Goal: Task Accomplishment & Management: Manage account settings

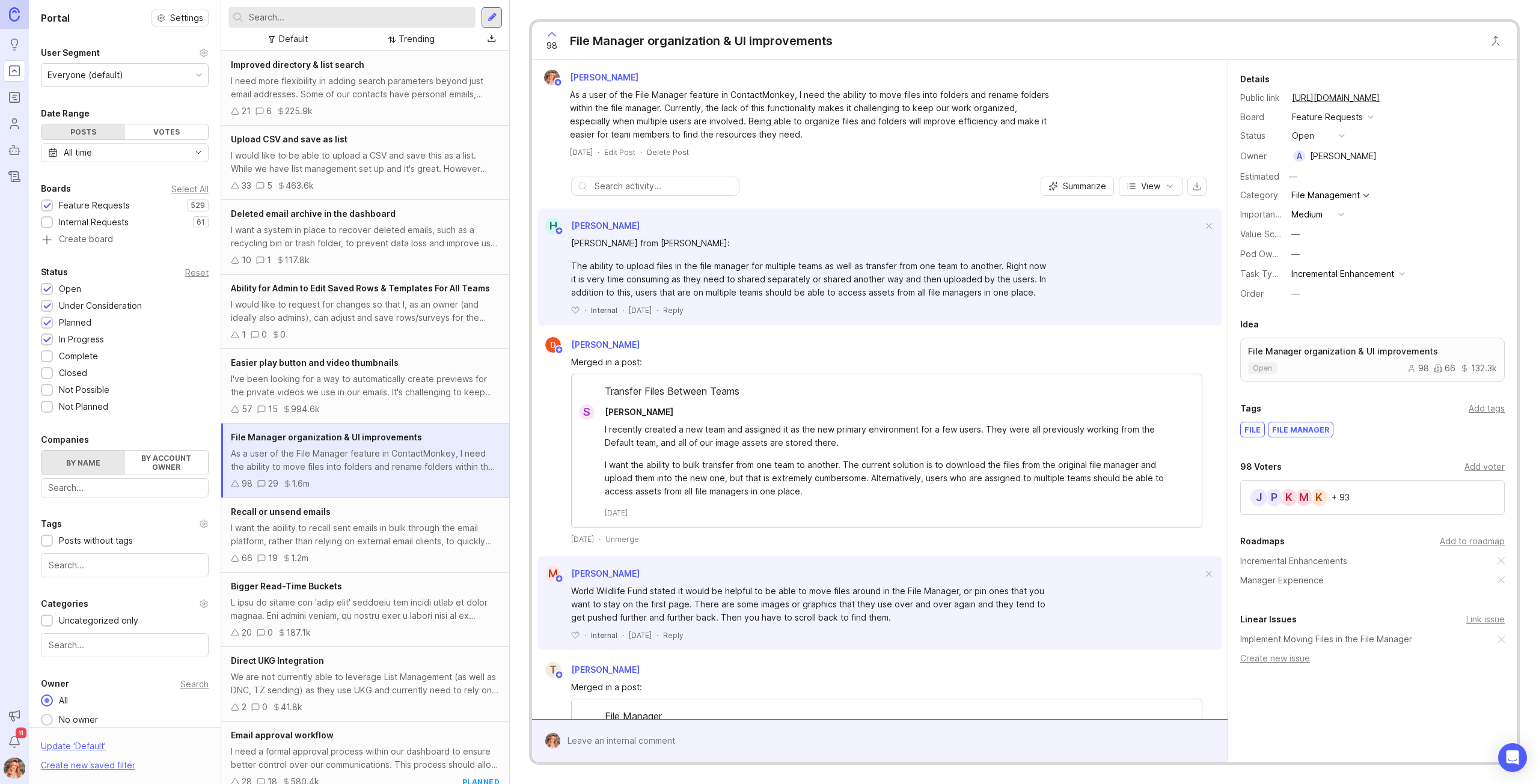
click at [362, 315] on div "I would like to request for changes so that I, as an owner (and ideally also ad…" at bounding box center [365, 311] width 268 height 26
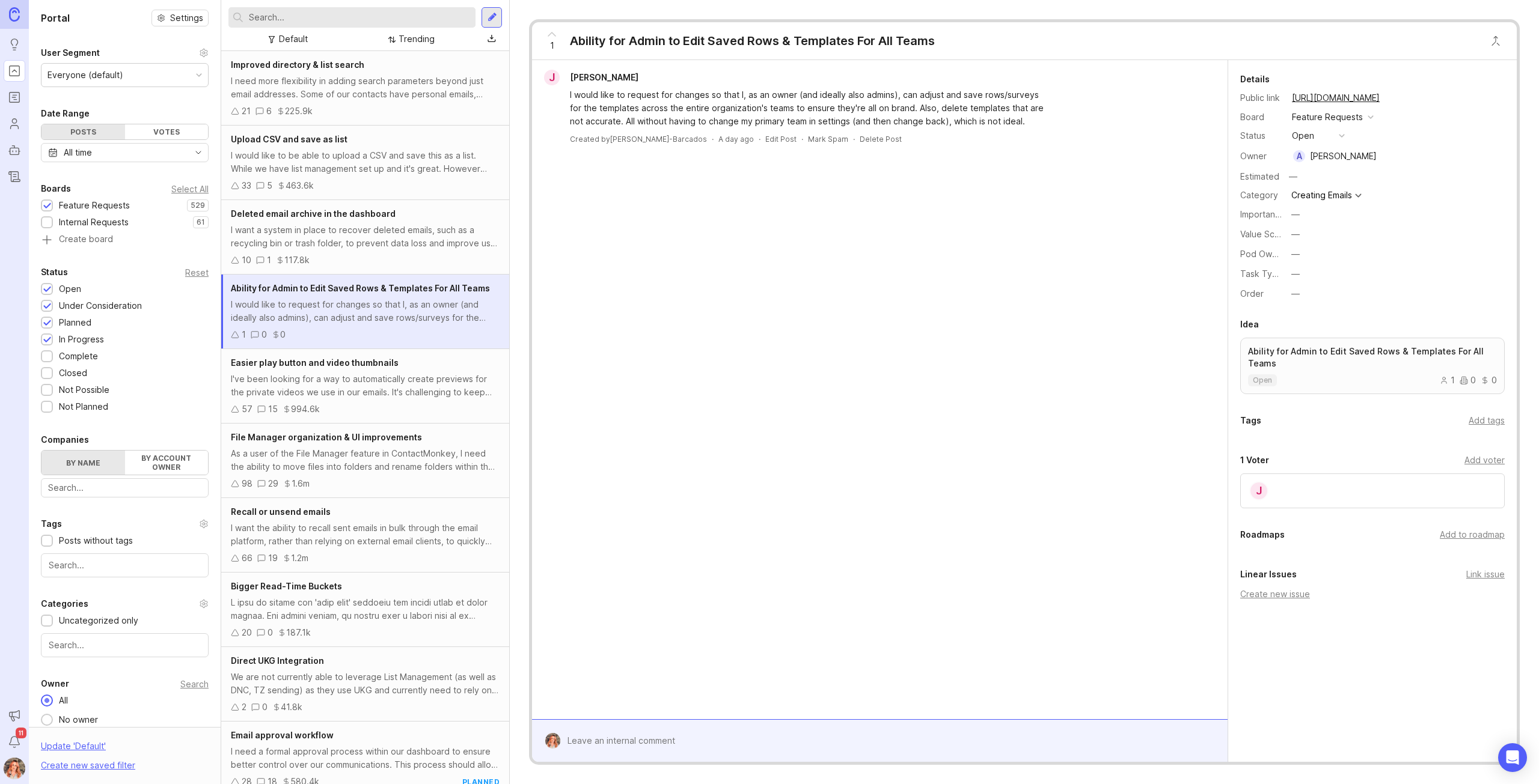
click at [1307, 247] on button "—" at bounding box center [1317, 254] width 60 height 15
click at [1318, 321] on Experience "Manager Experience" at bounding box center [1317, 320] width 60 height 22
drag, startPoint x: 892, startPoint y: 282, endPoint x: 889, endPoint y: 277, distance: 5.8
click at [891, 282] on div "J [PERSON_NAME] I would like to request for changes so that I, as an owner (and…" at bounding box center [880, 389] width 696 height 659
click at [324, 391] on div "I've been looking for a way to automatically create previews for the private vi…" at bounding box center [365, 385] width 268 height 26
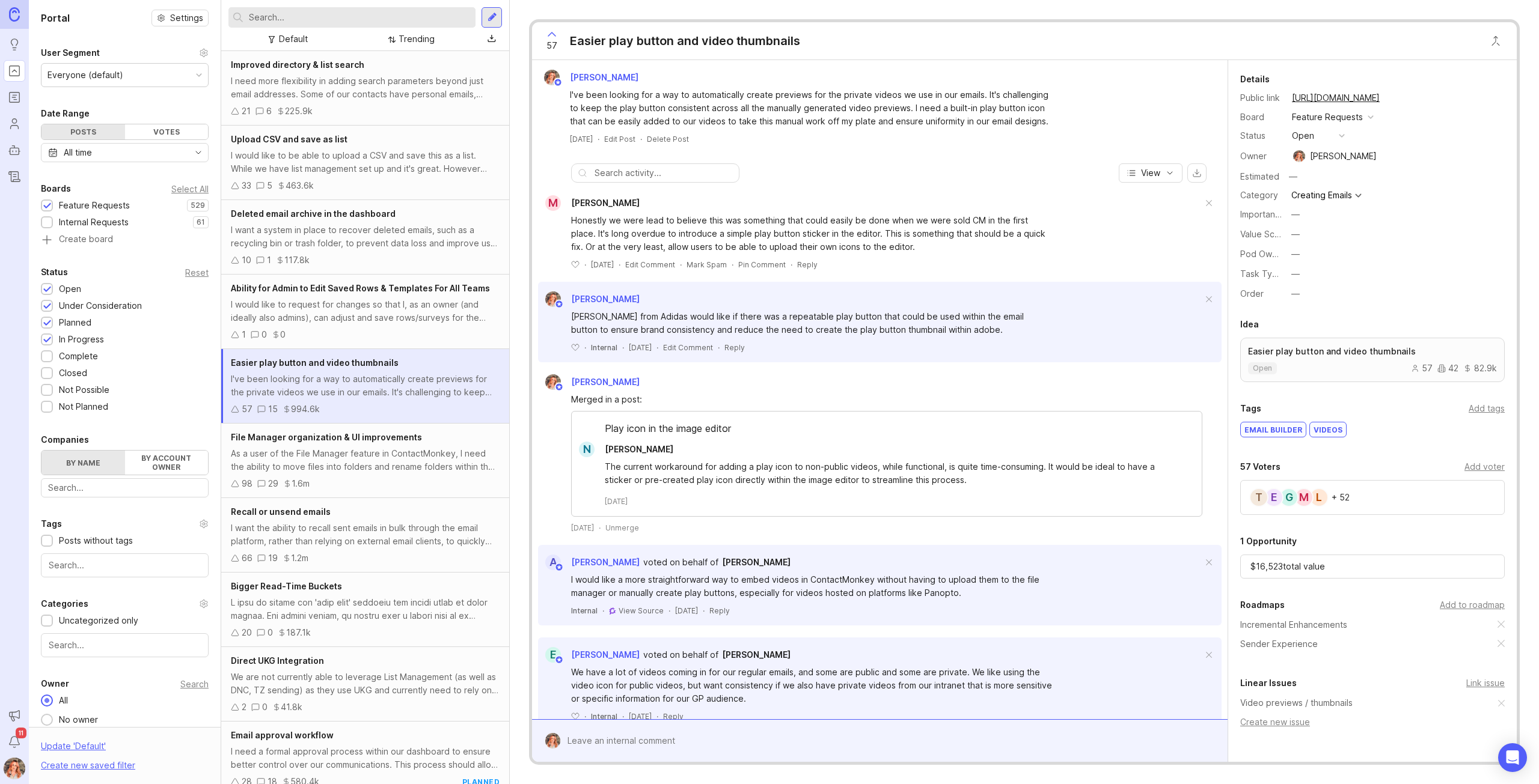
click at [1294, 258] on div "—" at bounding box center [1295, 254] width 8 height 13
drag, startPoint x: 1301, startPoint y: 290, endPoint x: 1165, endPoint y: 241, distance: 144.6
click at [1298, 286] on ul "— Sender Experience Manager Experience Platform" at bounding box center [1317, 309] width 60 height 89
click at [1301, 295] on Experience "Sender Experience" at bounding box center [1317, 297] width 60 height 22
click at [351, 451] on div "As a user of the File Manager feature in ContactMonkey, I need the ability to m…" at bounding box center [365, 460] width 268 height 26
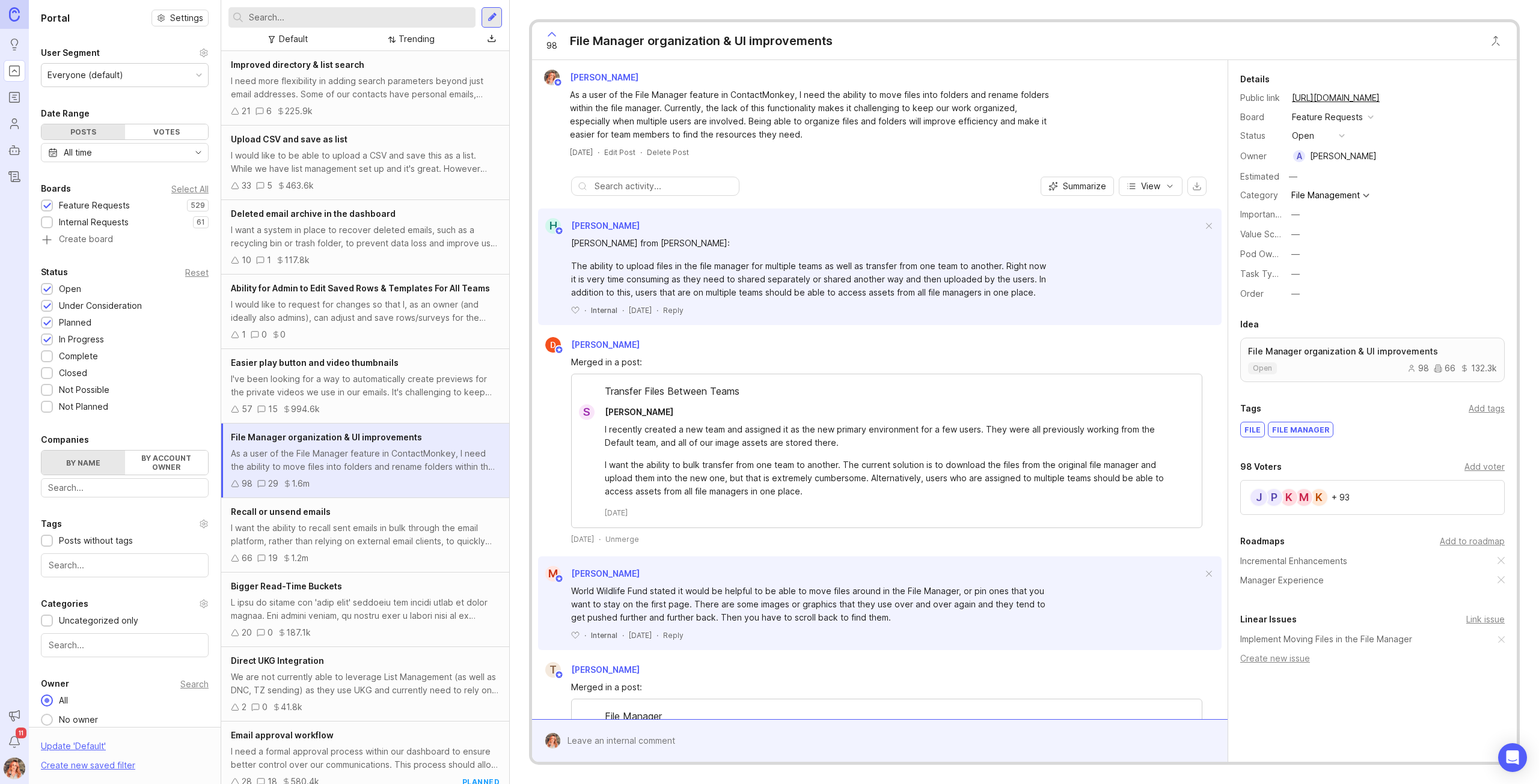
click at [1298, 258] on div "—" at bounding box center [1295, 254] width 8 height 13
click at [1313, 320] on Experience "Manager Experience" at bounding box center [1317, 320] width 60 height 22
click at [396, 542] on div "I want the ability to recall sent emails in bulk through the email platform, ra…" at bounding box center [365, 535] width 268 height 26
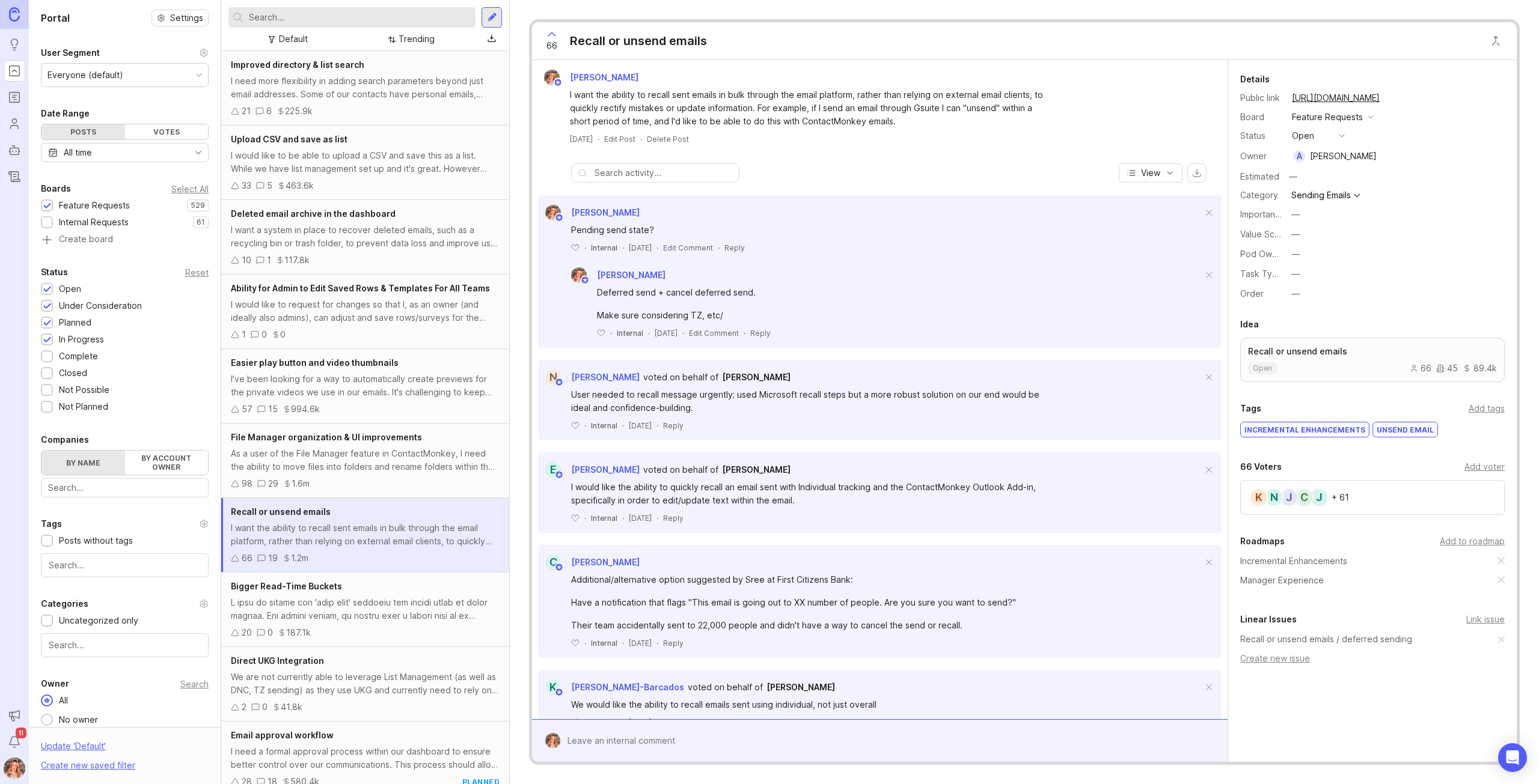
click at [1310, 257] on button "—" at bounding box center [1317, 254] width 60 height 15
click at [1337, 313] on Experience "Manager Experience" at bounding box center [1317, 320] width 60 height 22
